Goal: Check status: Check status

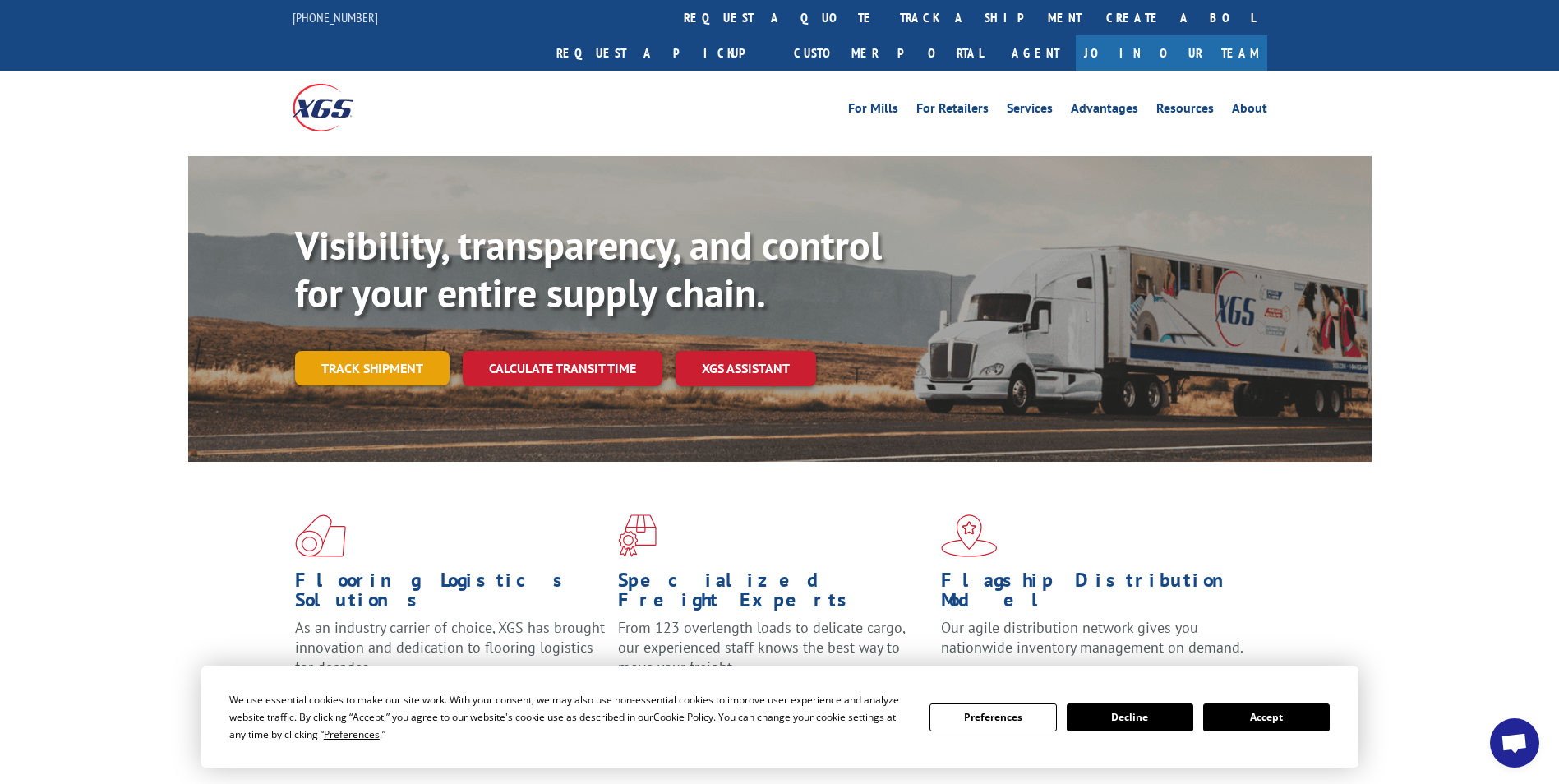
click at [349, 351] on link "Track shipment" at bounding box center [372, 368] width 154 height 34
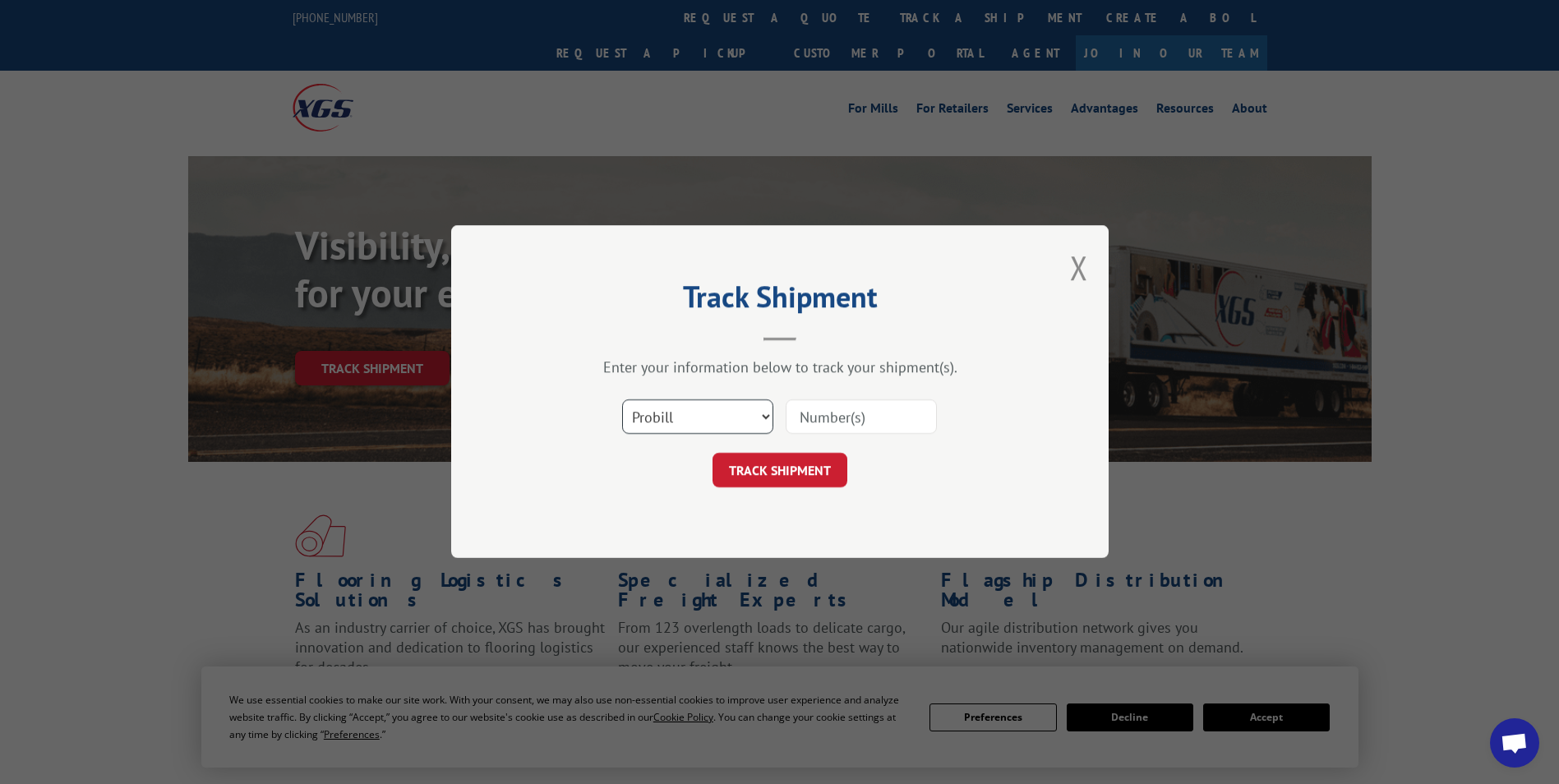
click at [715, 416] on select "Select category... Probill BOL PO" at bounding box center [697, 417] width 152 height 34
select select "po"
click at [622, 400] on select "Select category... Probill BOL PO" at bounding box center [697, 417] width 152 height 34
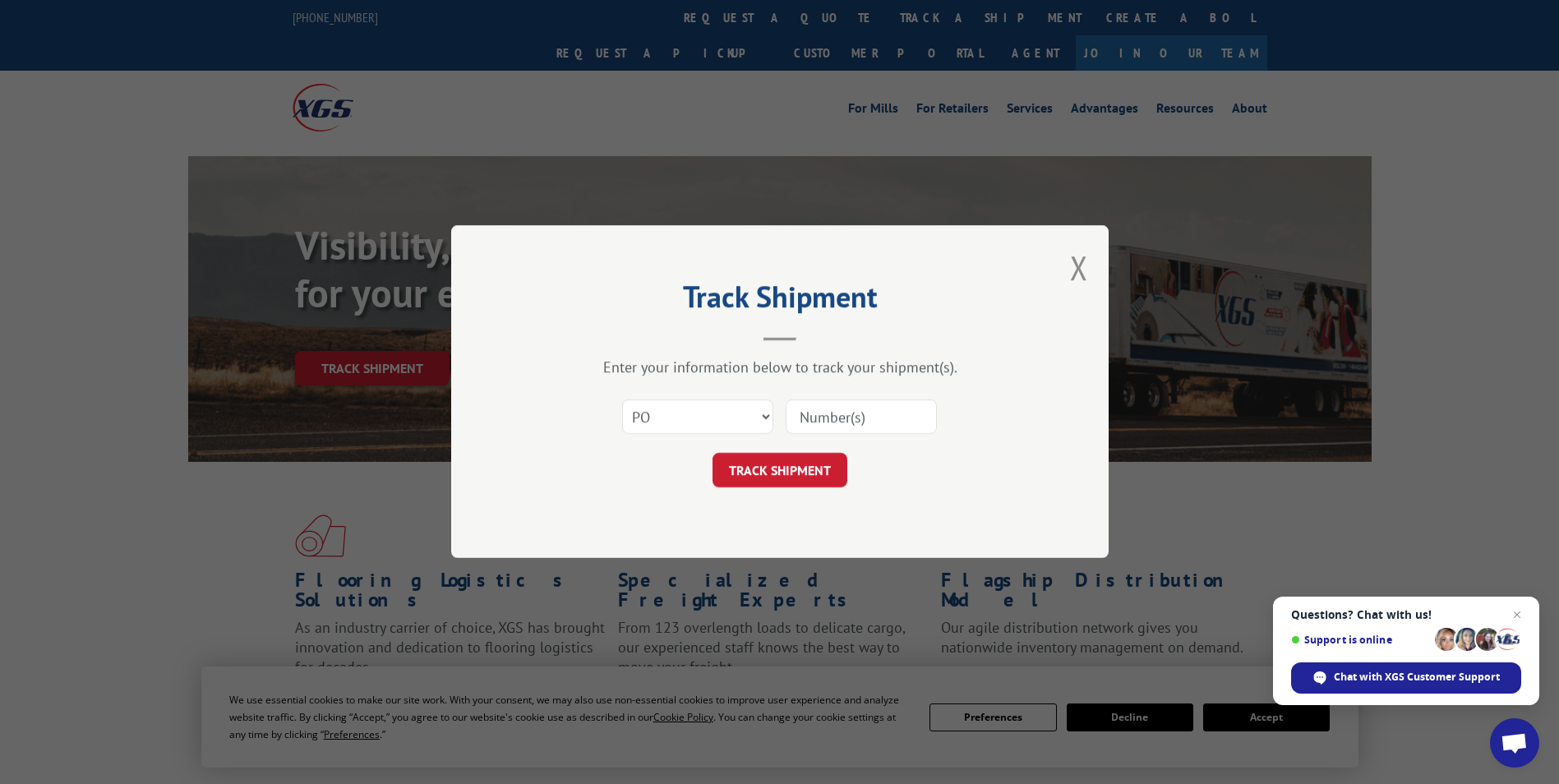
click at [848, 424] on input at bounding box center [861, 417] width 152 height 34
paste input "24533455"
type input "24533455"
click at [820, 463] on button "TRACK SHIPMENT" at bounding box center [780, 471] width 134 height 34
